Goal: Information Seeking & Learning: Check status

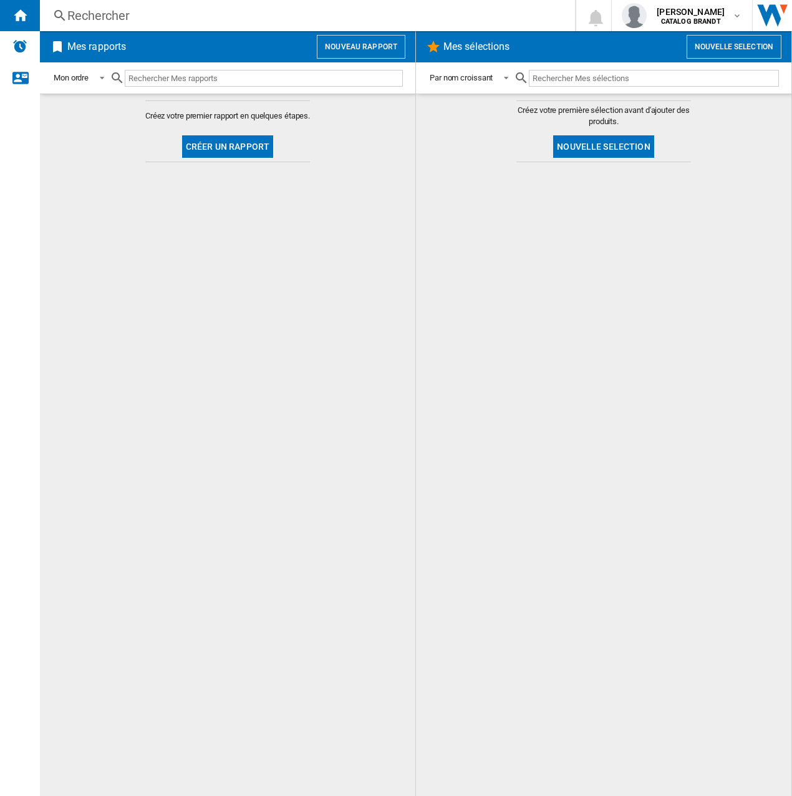
click at [246, 21] on div "Rechercher" at bounding box center [304, 15] width 475 height 17
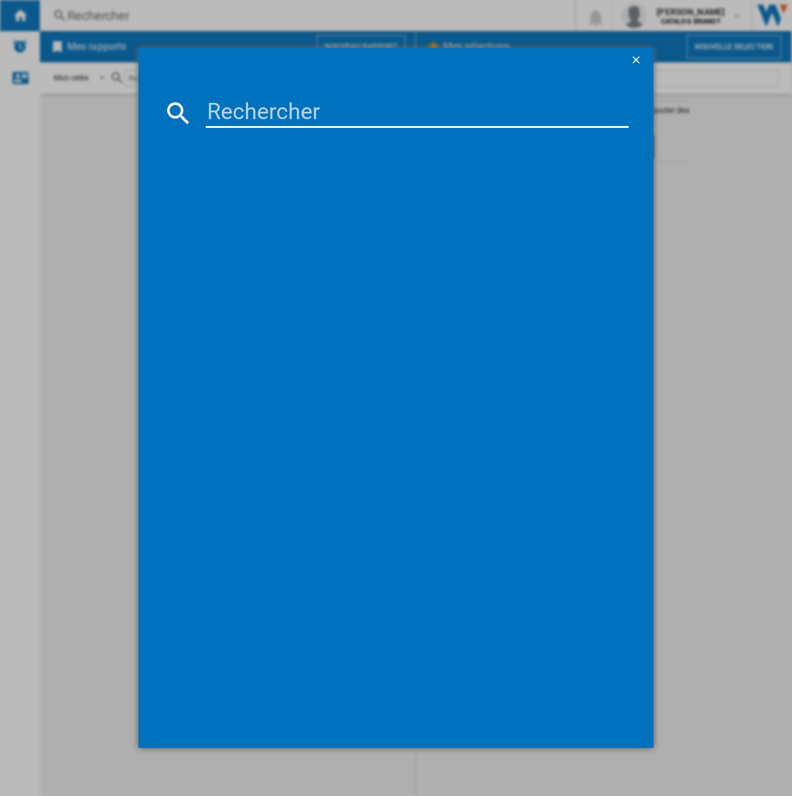
drag, startPoint x: 261, startPoint y: 97, endPoint x: 236, endPoint y: 118, distance: 32.3
click at [236, 118] on md-dialog-content at bounding box center [395, 410] width 515 height 675
click at [236, 118] on input at bounding box center [417, 113] width 423 height 30
paste input "SPI4664B"
type input "SPI4664B"
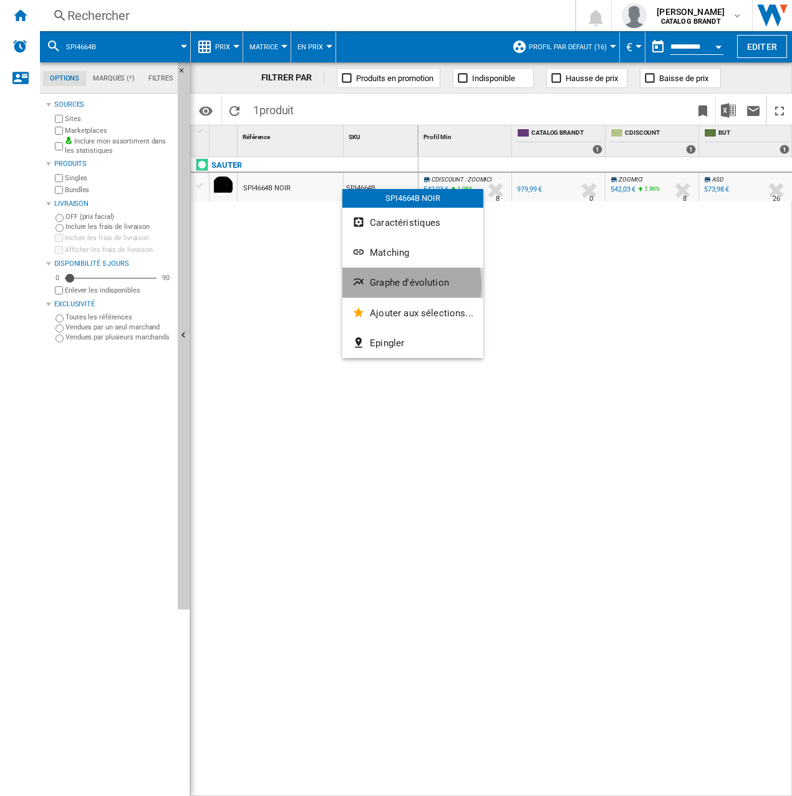
click at [393, 285] on span "Graphe d'évolution" at bounding box center [409, 282] width 79 height 11
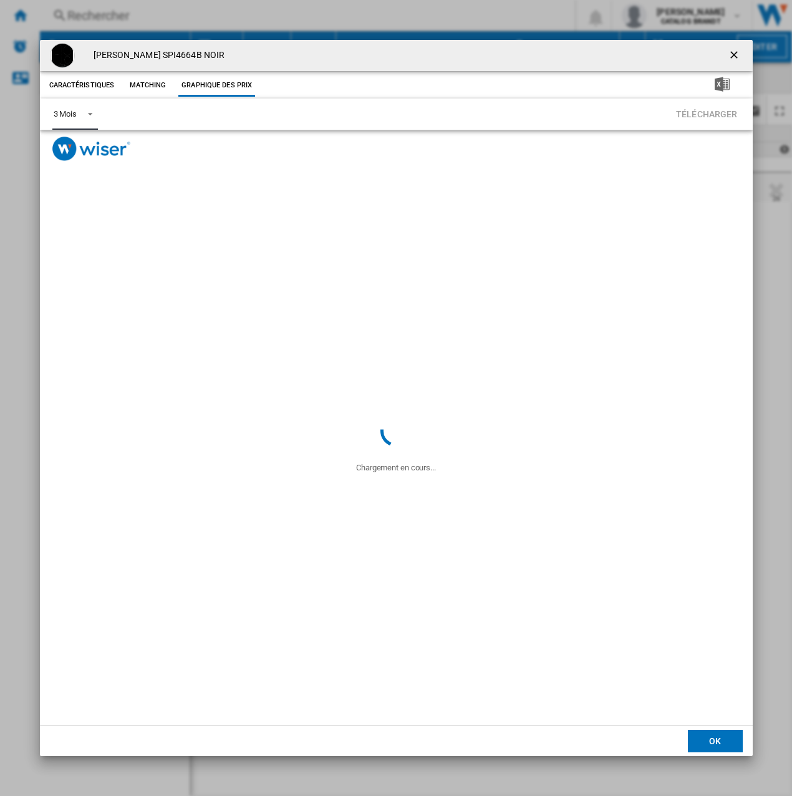
click at [65, 108] on md-select-value "3 Mois" at bounding box center [75, 114] width 46 height 31
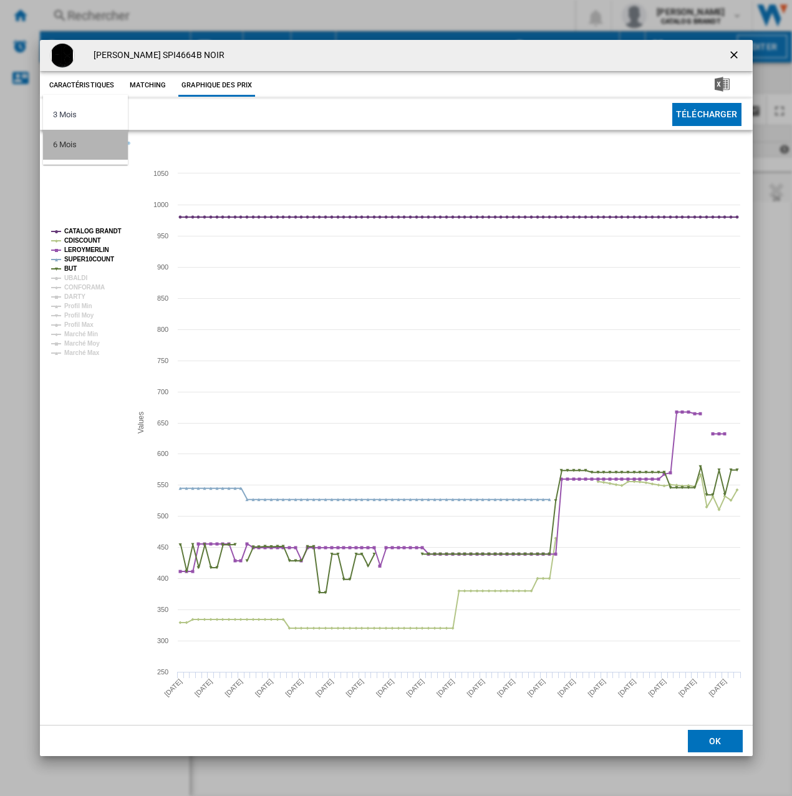
click at [77, 148] on md-option "6 Mois" at bounding box center [85, 145] width 85 height 30
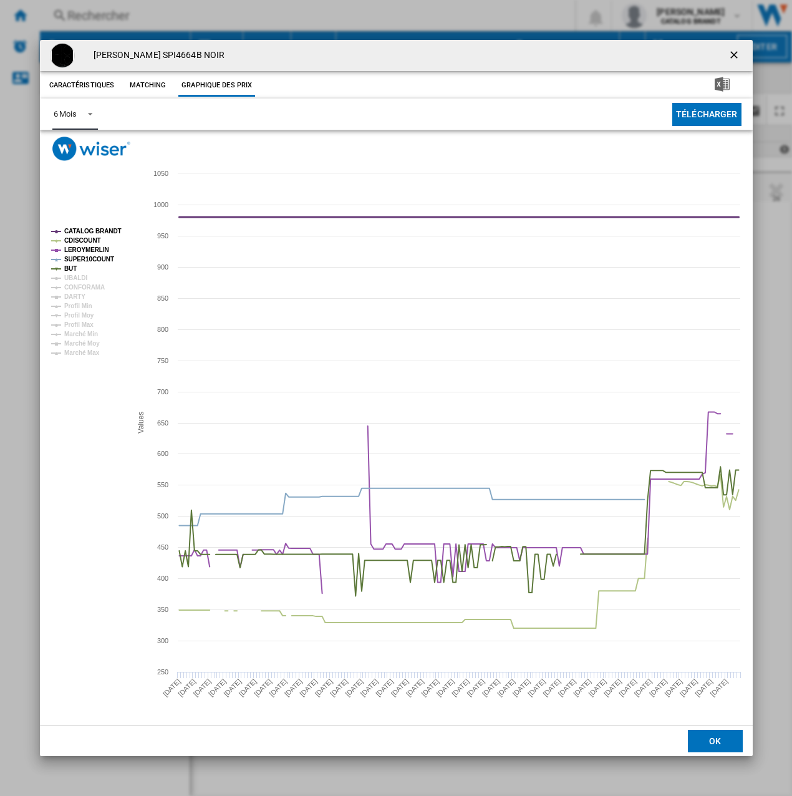
click at [71, 233] on tspan "CATALOG BRANDT" at bounding box center [92, 231] width 57 height 7
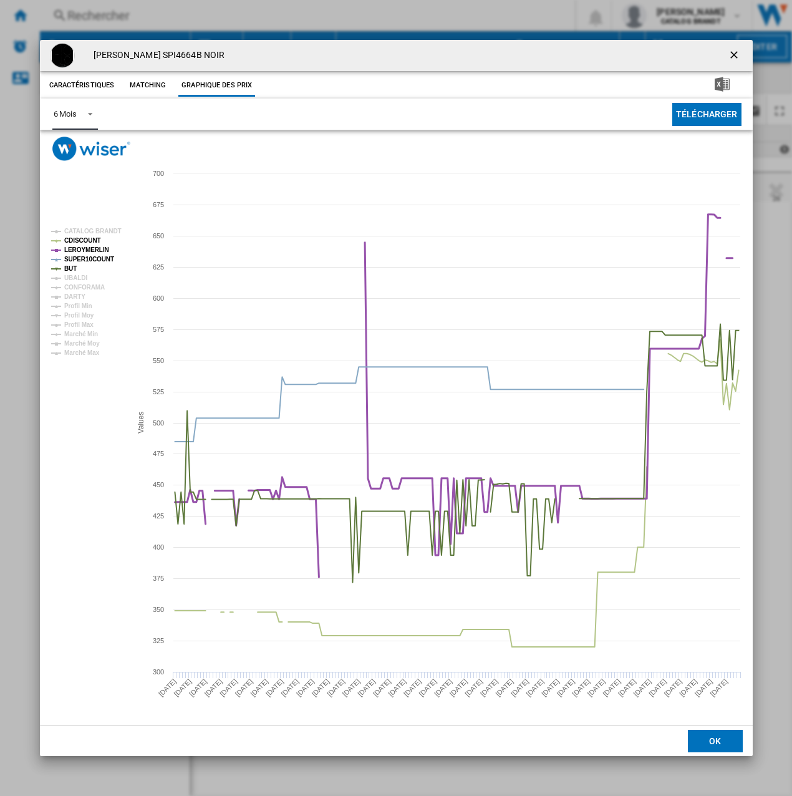
click at [80, 251] on tspan "LEROYMERLIN" at bounding box center [86, 249] width 45 height 7
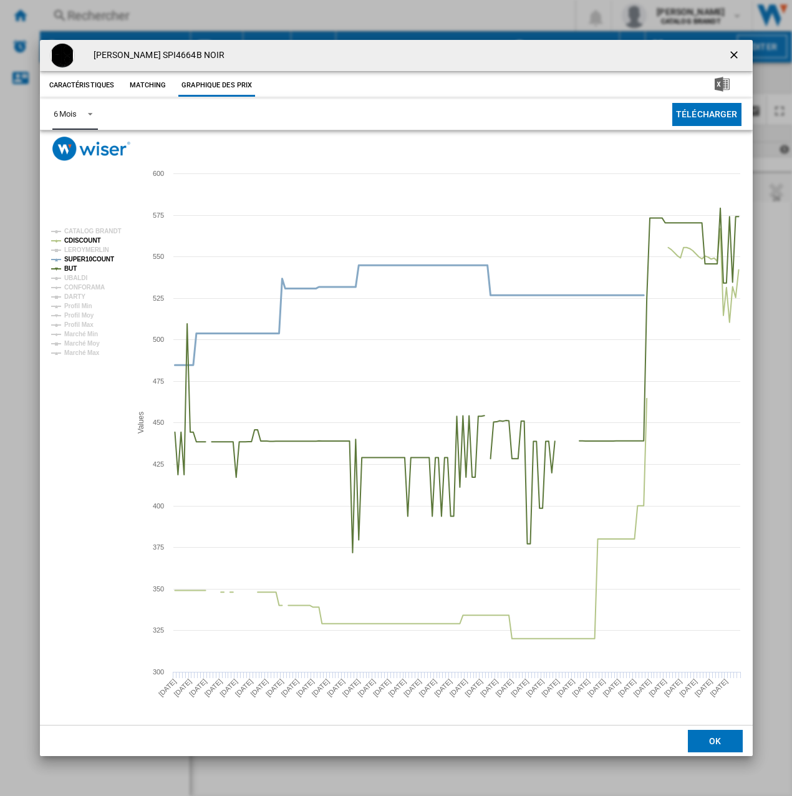
click at [74, 259] on tspan "SUPER10COUNT" at bounding box center [89, 259] width 50 height 7
click at [62, 274] on rect "Product popup" at bounding box center [86, 292] width 80 height 138
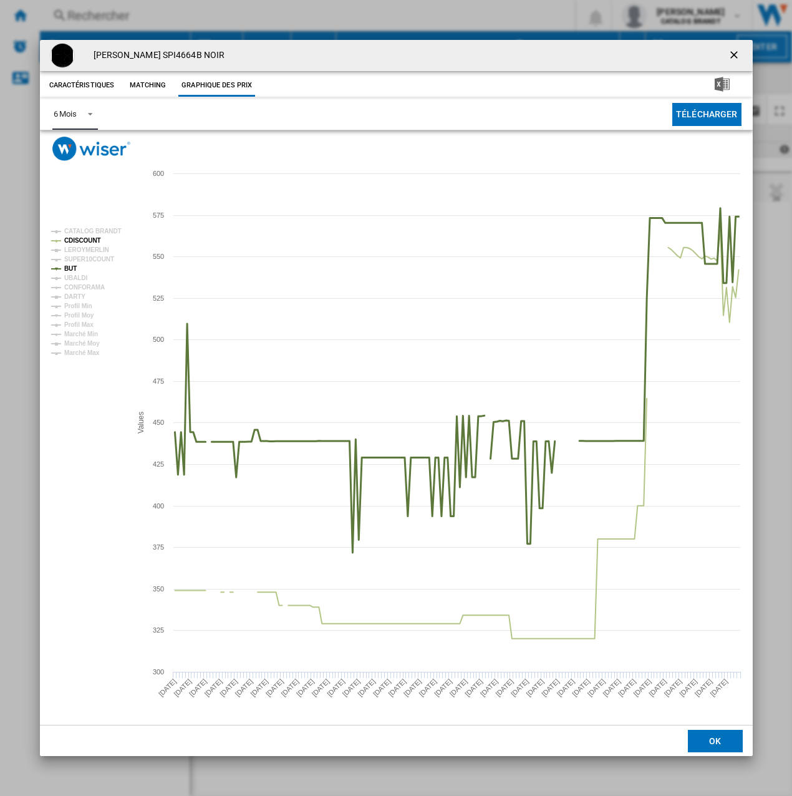
click at [71, 265] on tspan "BUT" at bounding box center [70, 268] width 12 height 7
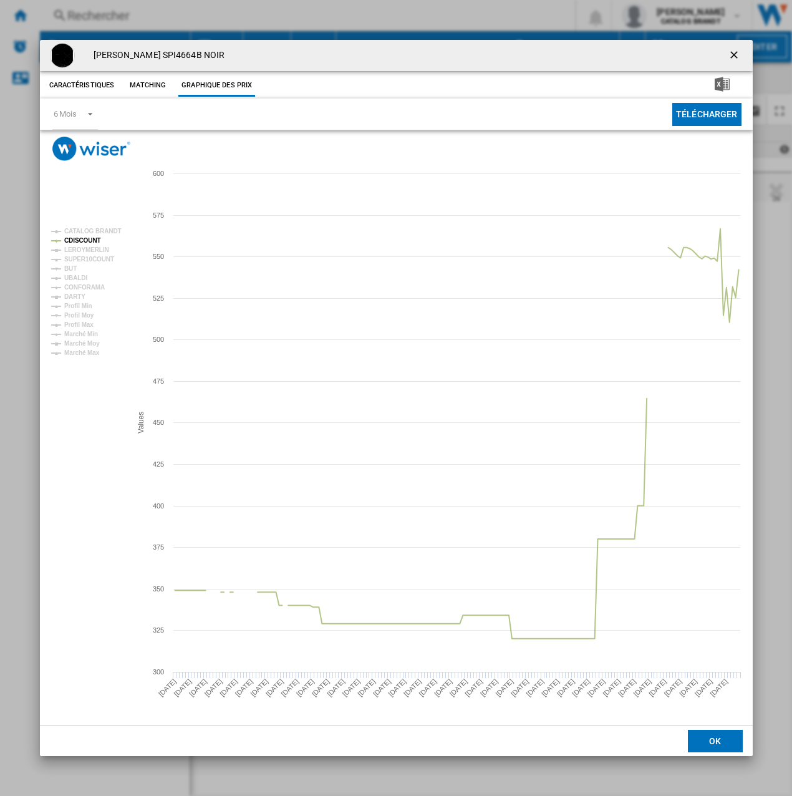
drag, startPoint x: 737, startPoint y: 58, endPoint x: 94, endPoint y: 160, distance: 651.1
click at [737, 58] on ng-md-icon "getI18NText('BUTTONS.CLOSE_DIALOG')" at bounding box center [735, 56] width 15 height 15
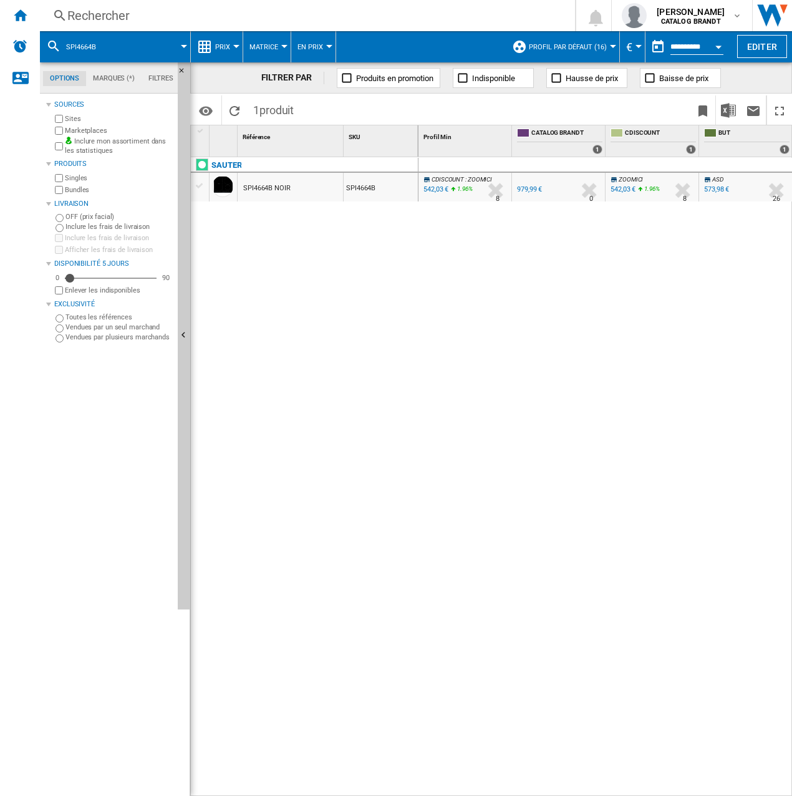
click at [202, 22] on div "Rechercher" at bounding box center [304, 15] width 475 height 17
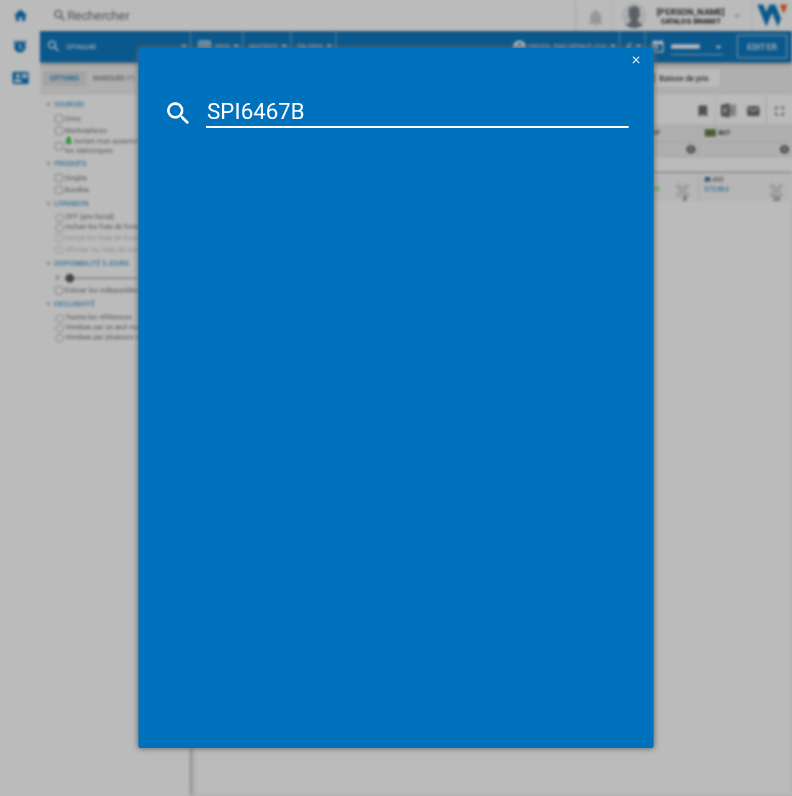
type input "SPI6467B"
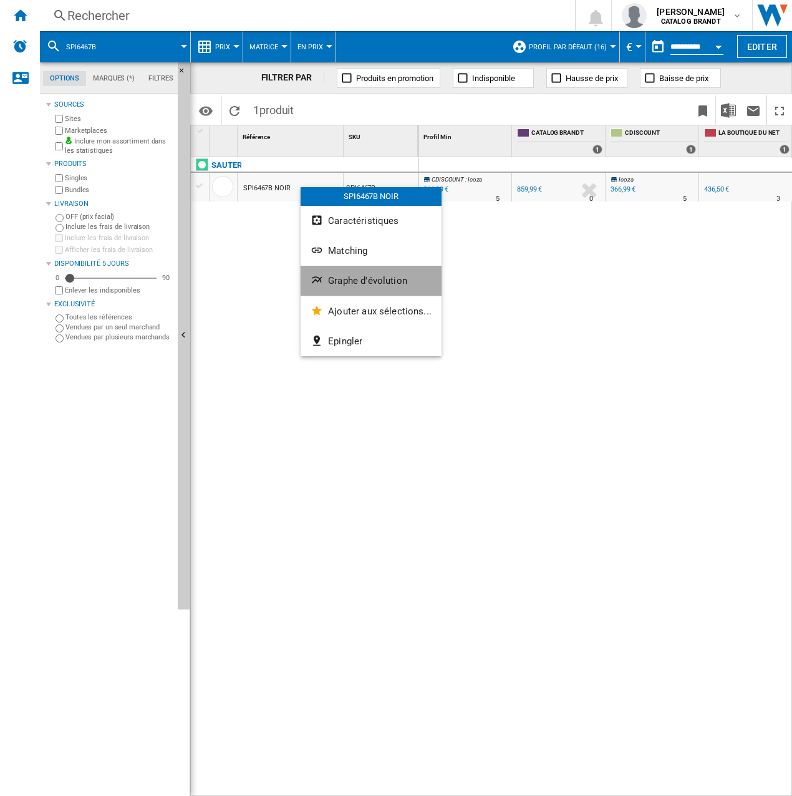
click at [377, 284] on span "Graphe d'évolution" at bounding box center [367, 280] width 79 height 11
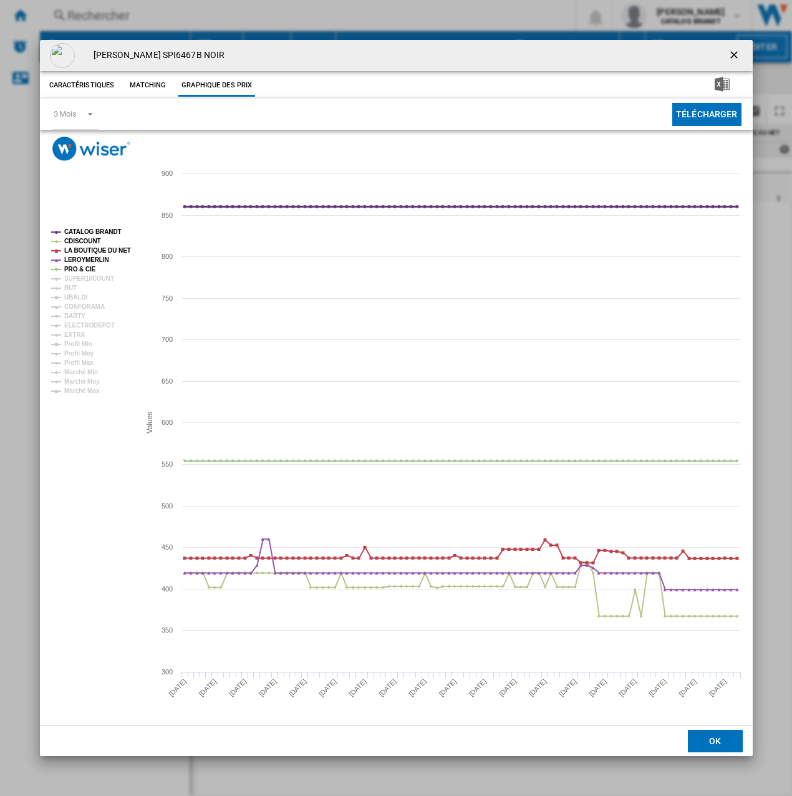
click at [77, 229] on tspan "CATALOG BRANDT" at bounding box center [92, 231] width 57 height 7
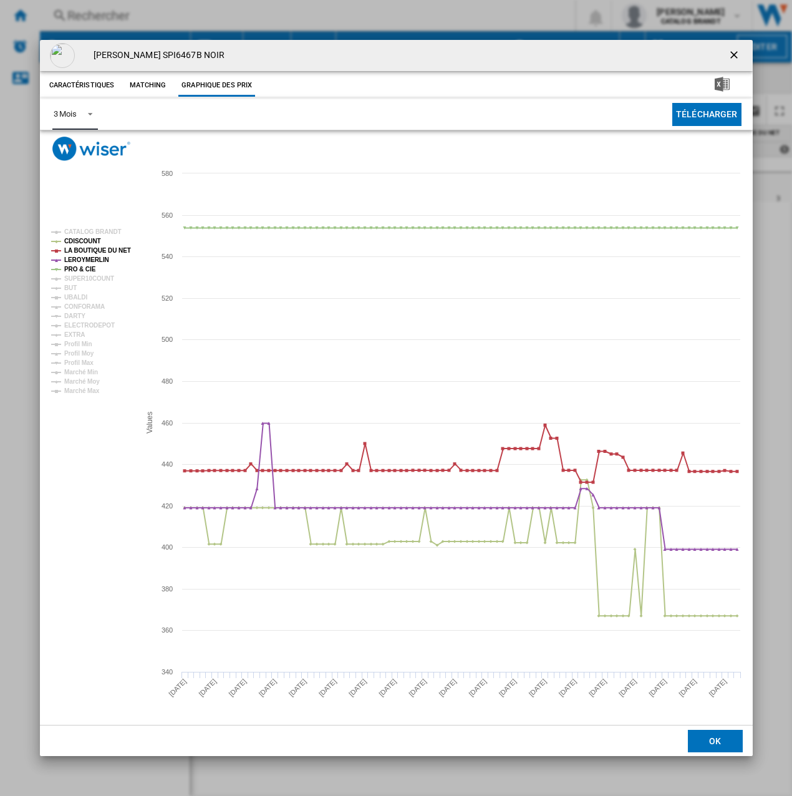
click at [81, 118] on span "Product popup" at bounding box center [86, 112] width 15 height 11
click at [86, 155] on md-option "6 Mois" at bounding box center [85, 145] width 85 height 30
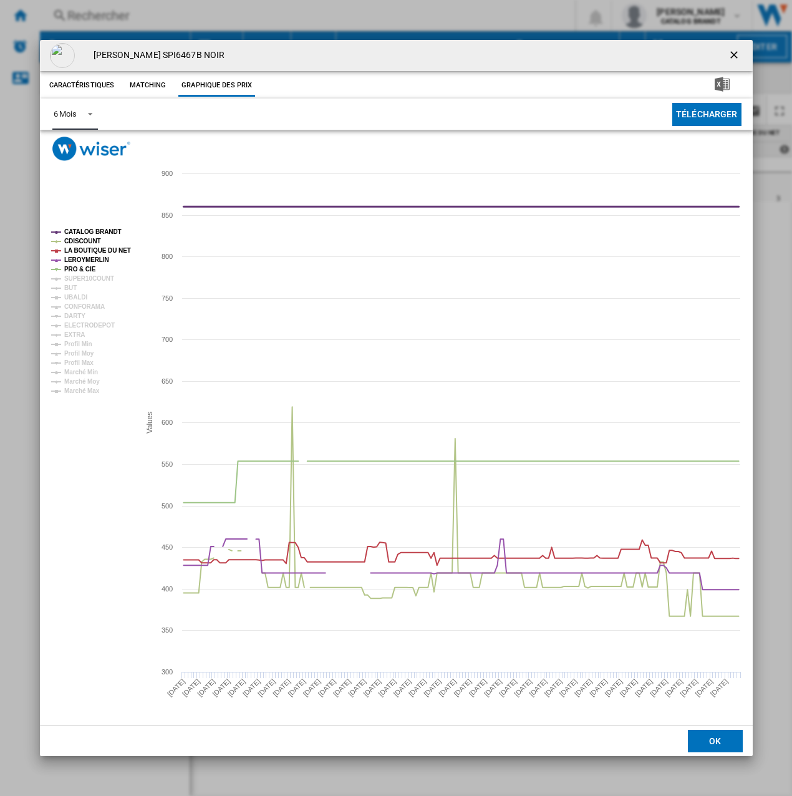
click at [100, 229] on tspan "CATALOG BRANDT" at bounding box center [92, 231] width 57 height 7
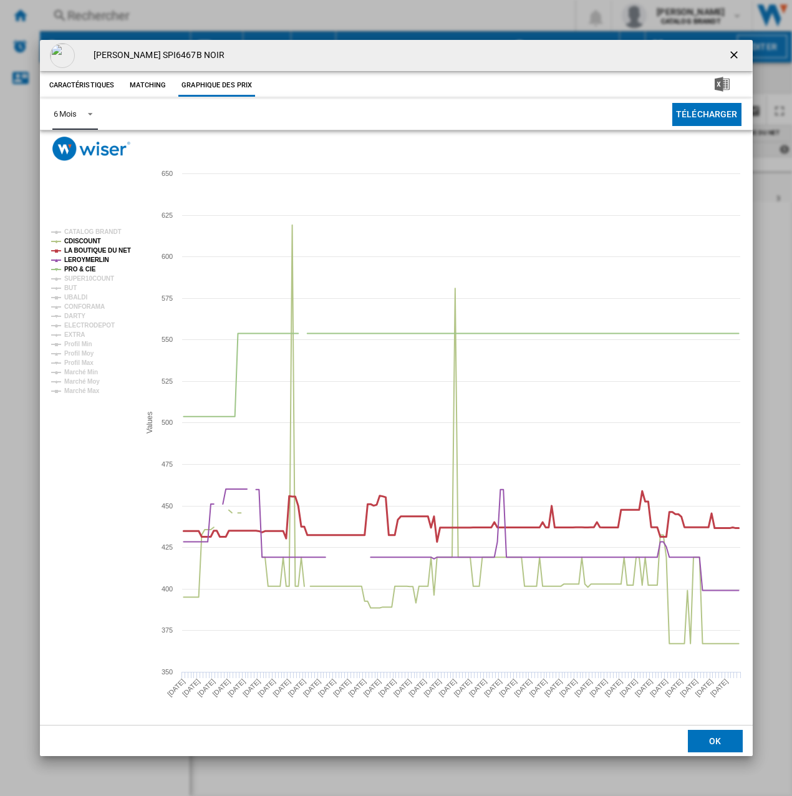
click at [82, 253] on tspan "LA BOUTIQUE DU NET" at bounding box center [97, 250] width 67 height 7
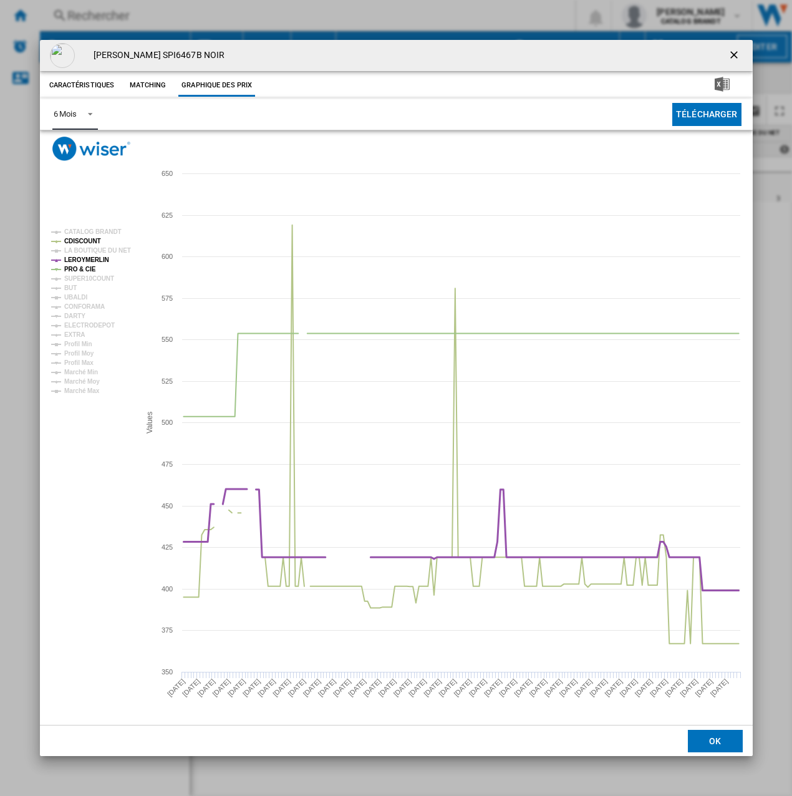
click at [82, 256] on tspan "LEROYMERLIN" at bounding box center [86, 259] width 45 height 7
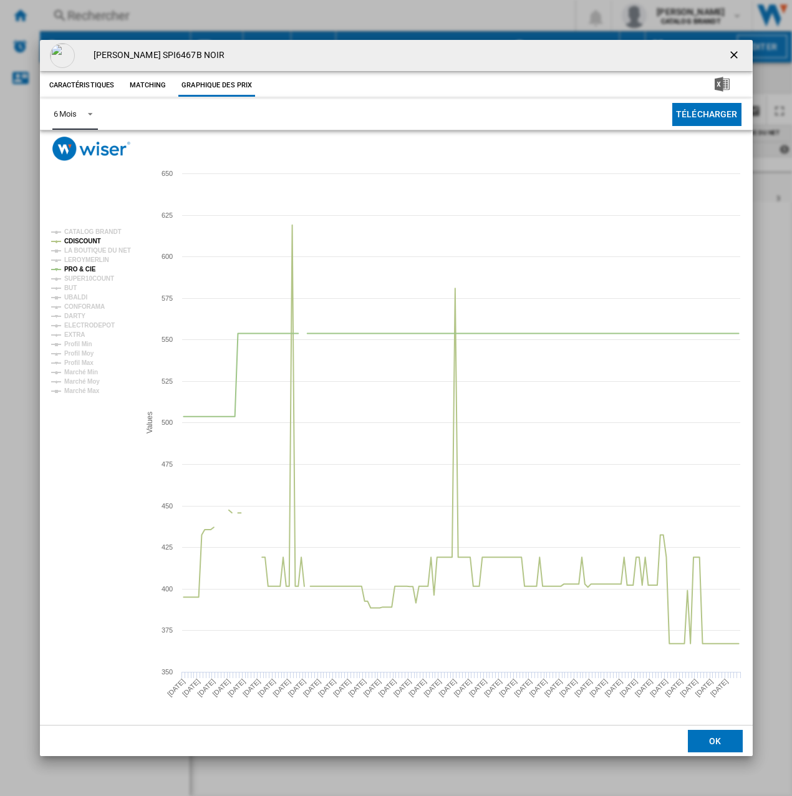
click at [82, 266] on tspan "PRO & CIE" at bounding box center [80, 269] width 32 height 7
click at [733, 54] on ng-md-icon "getI18NText('BUTTONS.CLOSE_DIALOG')" at bounding box center [735, 56] width 15 height 15
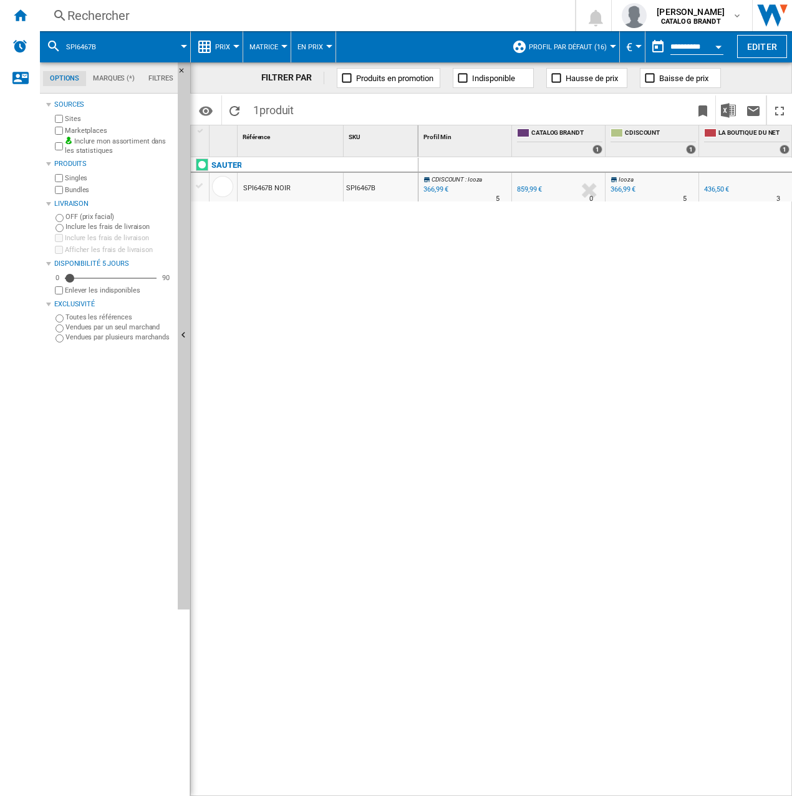
click at [620, 191] on div "366,99 €" at bounding box center [623, 189] width 25 height 8
